Goal: Task Accomplishment & Management: Manage account settings

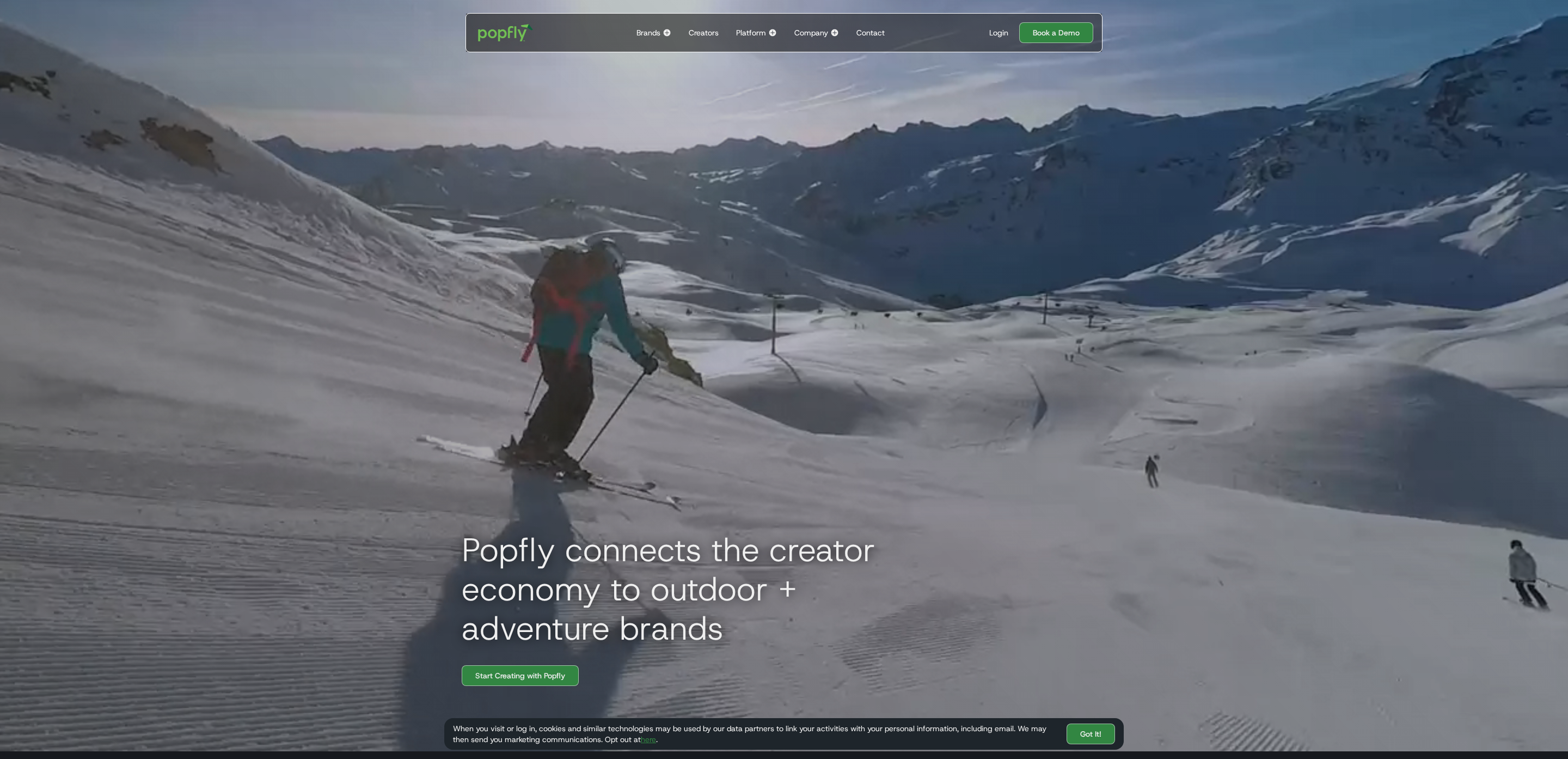
click at [998, 29] on div "Login" at bounding box center [999, 32] width 19 height 10
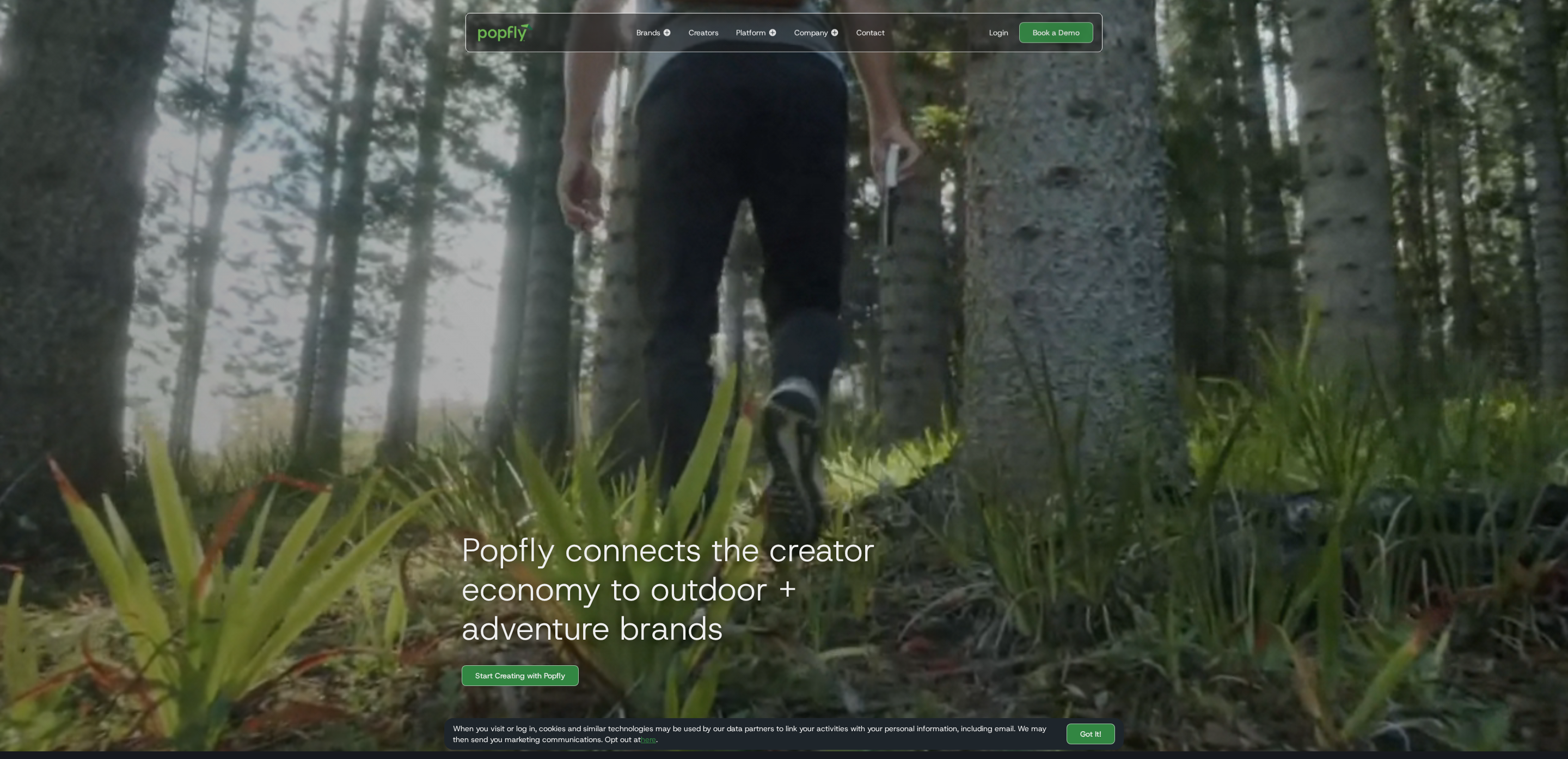
click at [996, 30] on div "Login" at bounding box center [999, 32] width 19 height 10
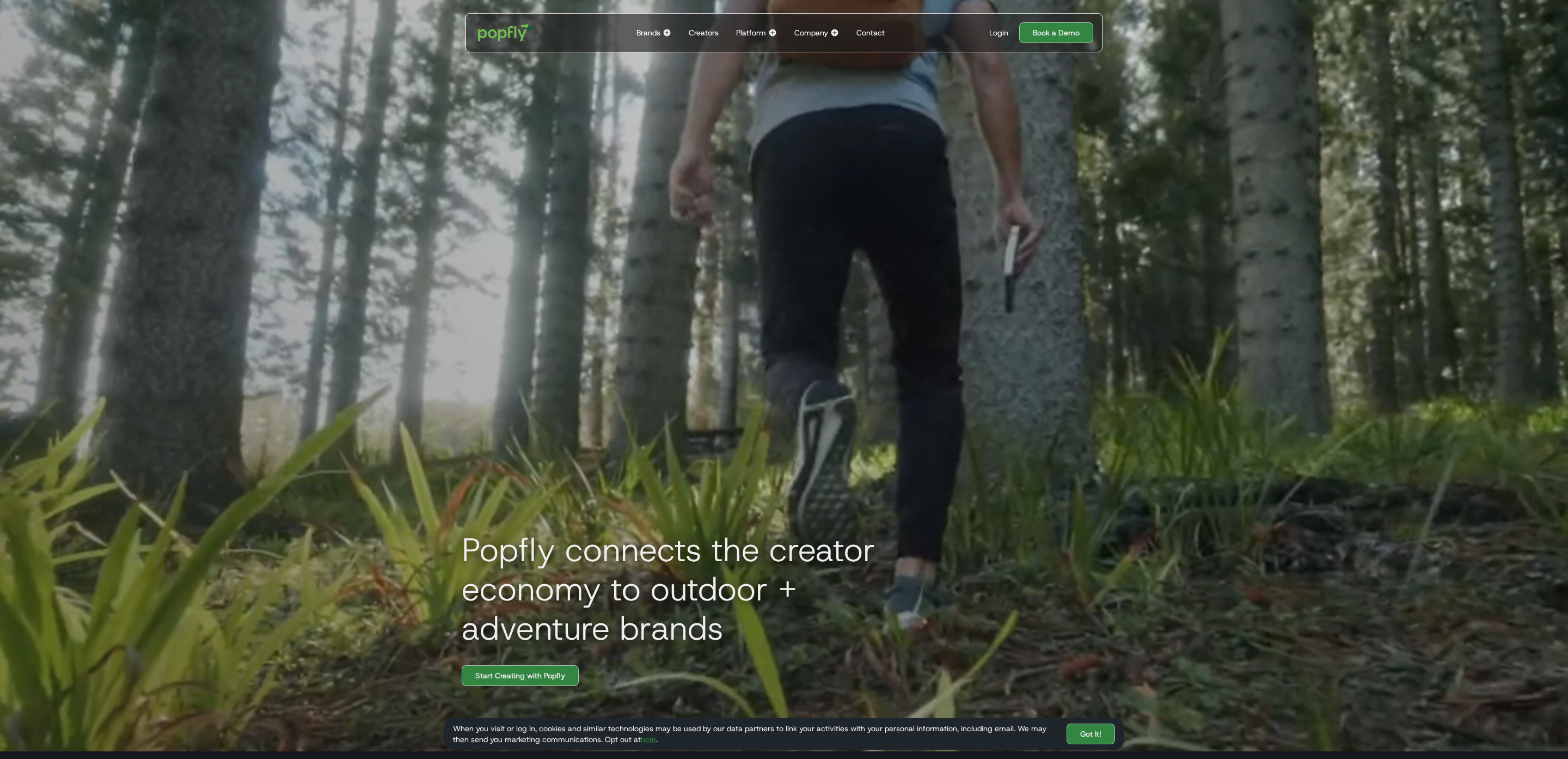
click at [1001, 28] on div "Login" at bounding box center [999, 32] width 19 height 10
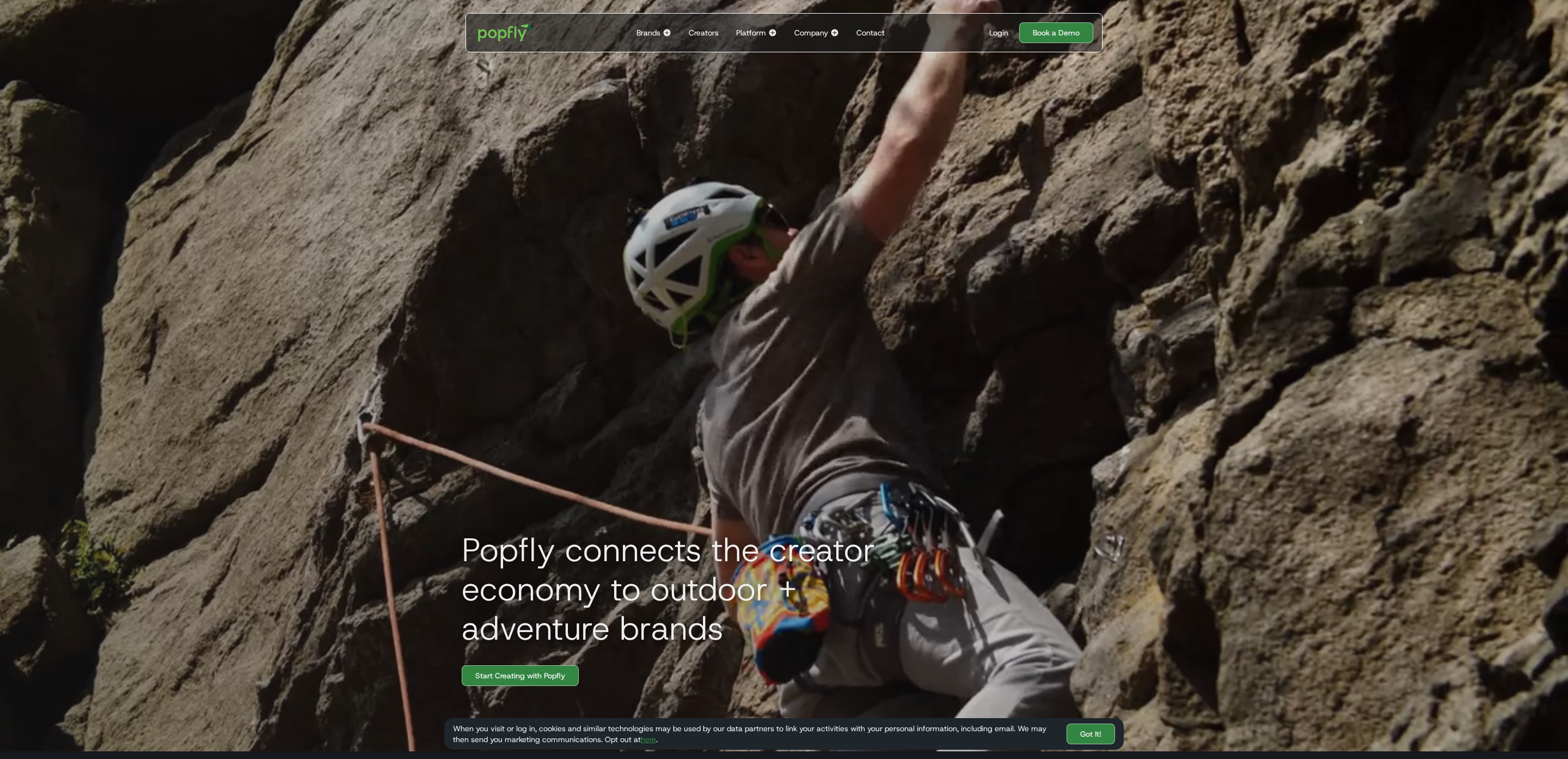
click at [998, 30] on div "Login" at bounding box center [999, 32] width 19 height 10
